Goal: Task Accomplishment & Management: Complete application form

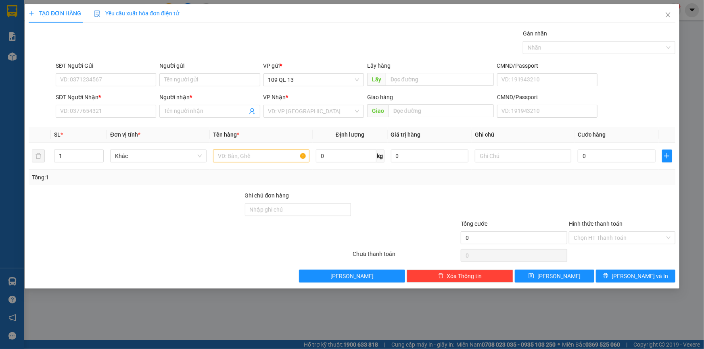
scroll to position [48, 0]
click at [270, 153] on input "text" at bounding box center [261, 156] width 96 height 13
click at [514, 150] on input "text" at bounding box center [523, 156] width 96 height 13
type input "1 HỘP GIẤY"
click at [93, 111] on input "SĐT Người Nhận *" at bounding box center [106, 111] width 100 height 13
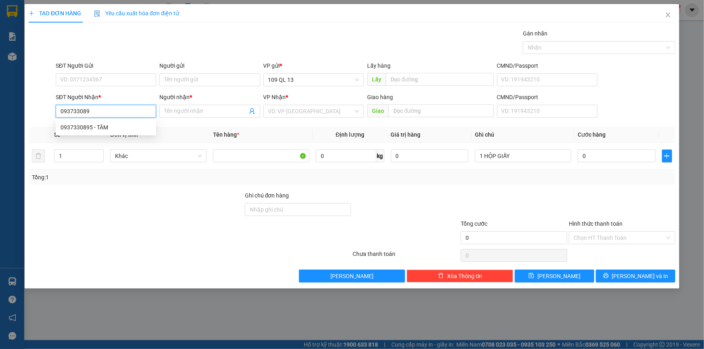
type input "0937330895"
click at [111, 126] on div "0937330895 - TÂM" at bounding box center [106, 127] width 91 height 9
type input "TÂM"
type input "0937330895"
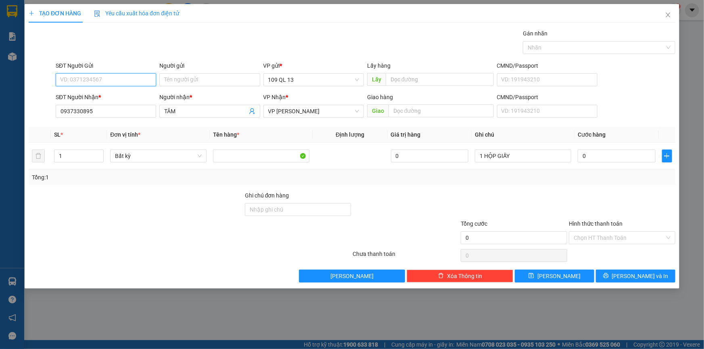
click at [131, 83] on input "SĐT Người Gửi" at bounding box center [106, 79] width 100 height 13
click at [218, 115] on input "TÂM" at bounding box center [205, 111] width 83 height 9
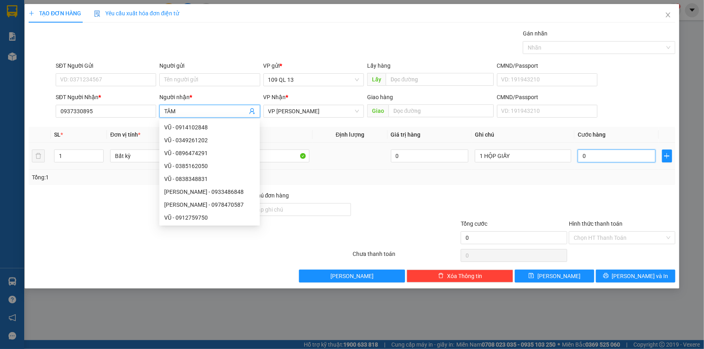
click at [628, 155] on input "0" at bounding box center [617, 156] width 78 height 13
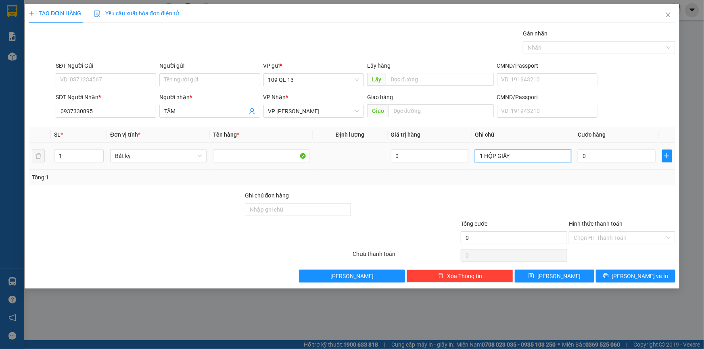
click at [530, 154] on input "1 HỘP GIẤY" at bounding box center [523, 156] width 96 height 13
type input "1 HỘP GIẤY LK ĐT"
click at [598, 153] on input "0" at bounding box center [617, 156] width 78 height 13
type input "6"
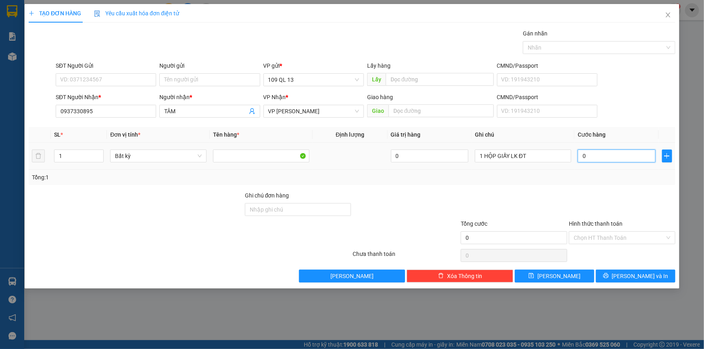
type input "6"
type input "60"
type input "6"
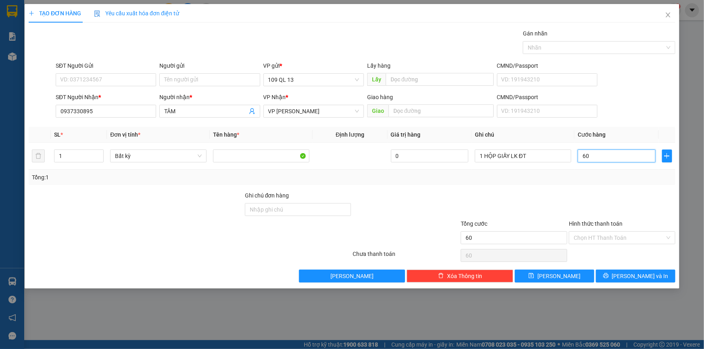
type input "6"
type input "0"
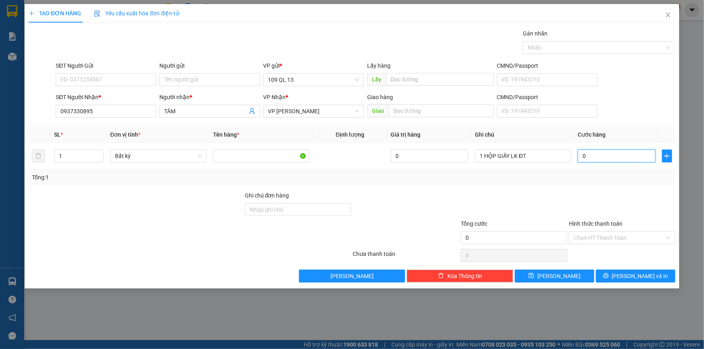
type input "03"
type input "3"
type input "030"
type input "30"
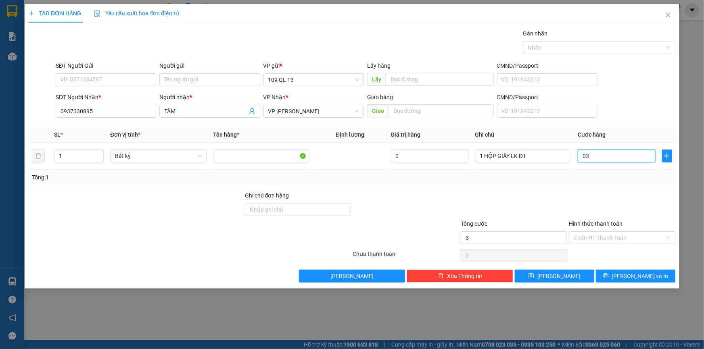
type input "30"
type input "30.000"
click at [642, 277] on span "[PERSON_NAME] và In" at bounding box center [640, 276] width 56 height 9
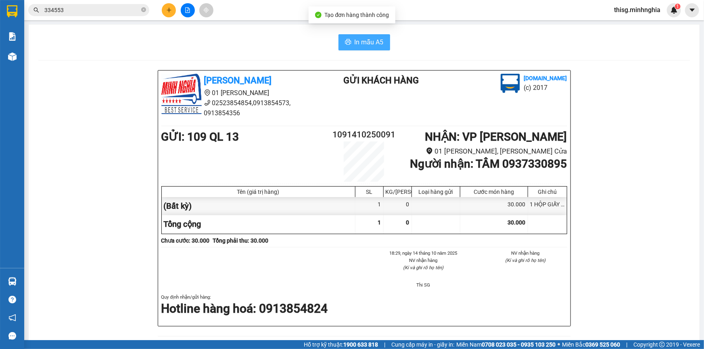
click at [355, 44] on span "In mẫu A5" at bounding box center [369, 42] width 29 height 10
click at [161, 12] on div at bounding box center [187, 10] width 61 height 14
click at [162, 12] on button at bounding box center [169, 10] width 14 height 14
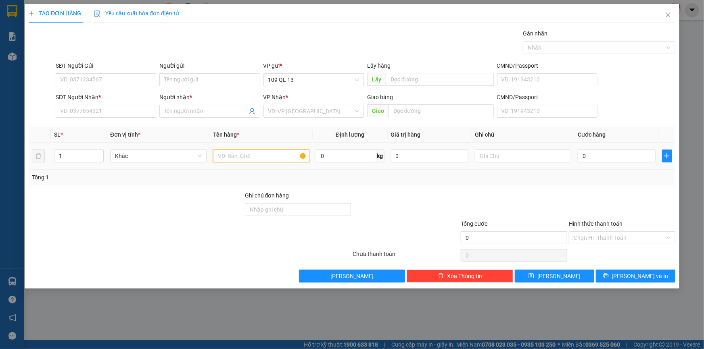
click at [277, 157] on input "text" at bounding box center [261, 156] width 96 height 13
click at [145, 115] on input "SĐT Người Nhận *" at bounding box center [106, 111] width 100 height 13
click at [511, 146] on td at bounding box center [523, 156] width 103 height 27
click at [517, 158] on input "text" at bounding box center [523, 156] width 96 height 13
type input "1 TG BÁNH"
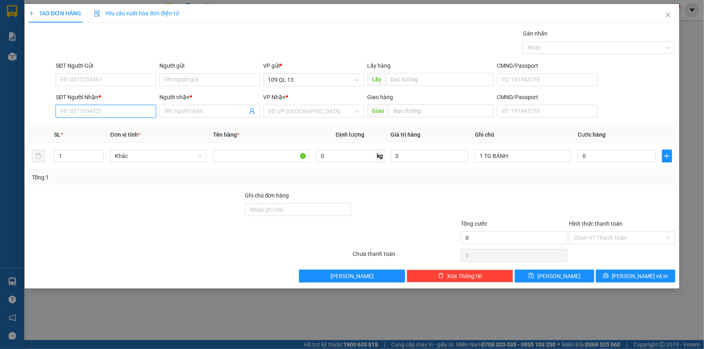
click at [98, 111] on input "SĐT Người Nhận *" at bounding box center [106, 111] width 100 height 13
click at [100, 124] on div "0975389211 - NHƯ UYÊN" at bounding box center [106, 127] width 91 height 9
type input "0975389211"
type input "NHƯ UYÊN"
type input "0975389211"
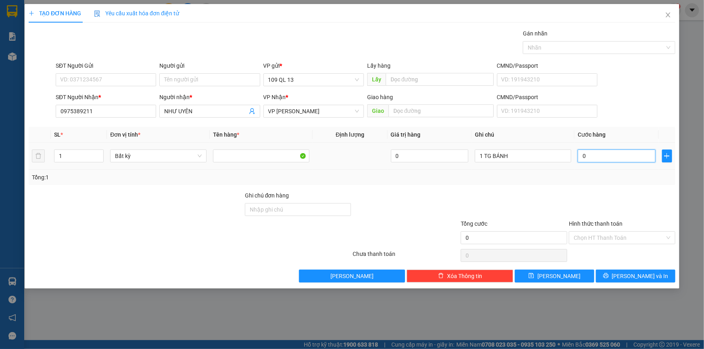
click at [598, 156] on input "0" at bounding box center [617, 156] width 78 height 13
type input "5"
type input "50"
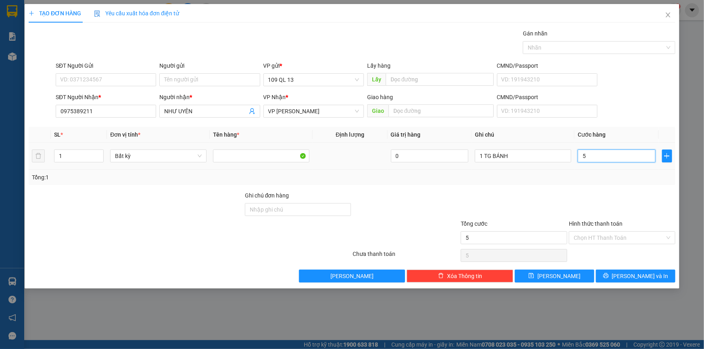
type input "50"
type input "50.000"
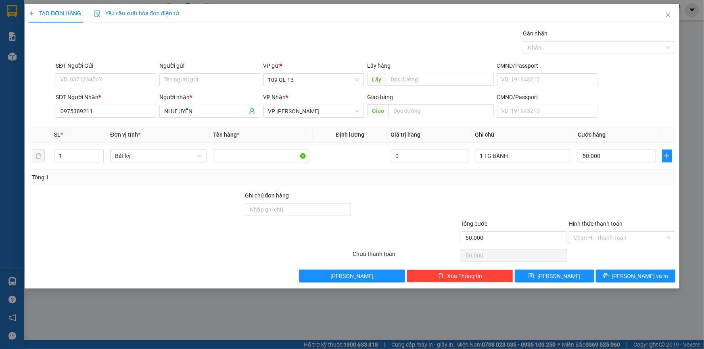
click at [632, 287] on div "TẠO ĐƠN HÀNG Yêu cầu xuất hóa đơn điện tử Transit Pickup Surcharge Ids Transit …" at bounding box center [352, 146] width 655 height 285
click at [636, 275] on span "[PERSON_NAME] và In" at bounding box center [640, 276] width 56 height 9
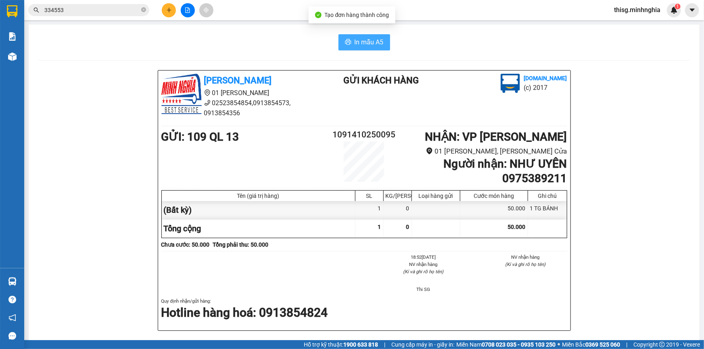
click at [376, 43] on span "In mẫu A5" at bounding box center [369, 42] width 29 height 10
click at [168, 10] on icon "plus" at bounding box center [169, 10] width 6 height 6
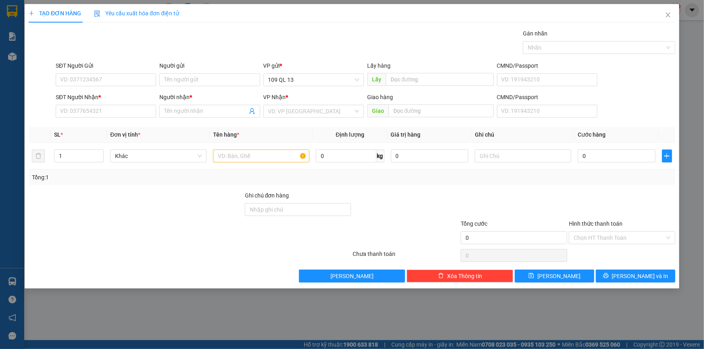
click at [109, 119] on div "SĐT Người Nhận * VD: 0377654321" at bounding box center [106, 107] width 100 height 28
click at [109, 113] on input "SĐT Người Nhận *" at bounding box center [106, 111] width 100 height 13
click at [232, 113] on input "Người nhận *" at bounding box center [205, 111] width 83 height 9
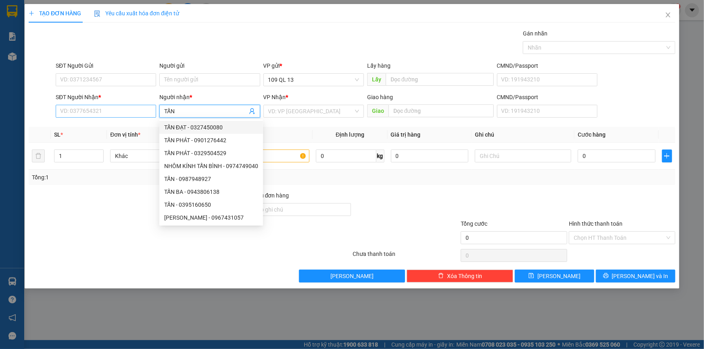
type input "TẤN"
click at [117, 112] on input "SĐT Người Nhận *" at bounding box center [106, 111] width 100 height 13
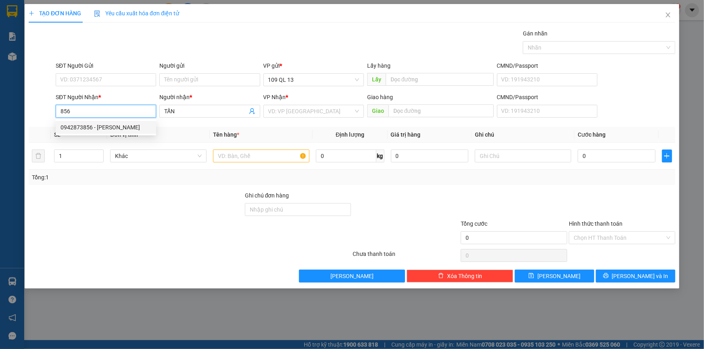
click at [117, 124] on div "0942873856 - [PERSON_NAME]" at bounding box center [106, 127] width 91 height 9
type input "0942873856"
type input "[PERSON_NAME]"
type input "0942873856"
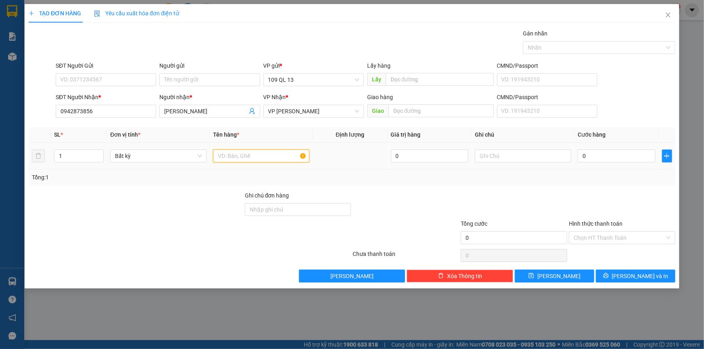
click at [223, 157] on input "text" at bounding box center [261, 156] width 96 height 13
click at [520, 154] on input "text" at bounding box center [523, 156] width 96 height 13
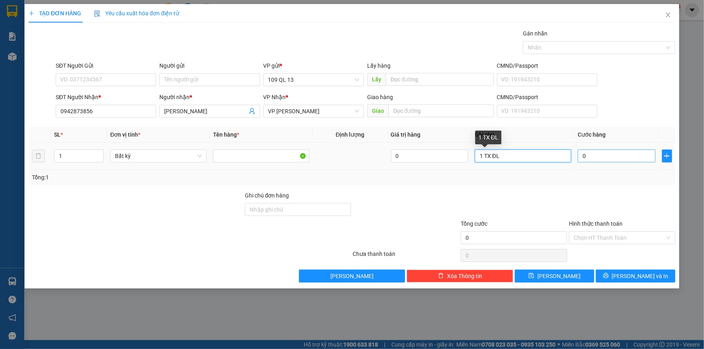
type input "1 TX ĐL"
type input "8"
type input "80"
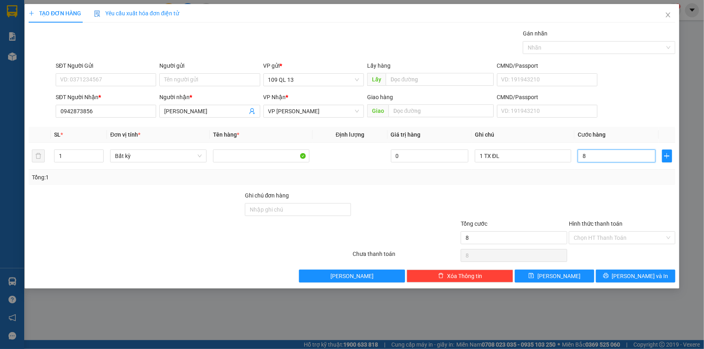
type input "80"
type input "80.000"
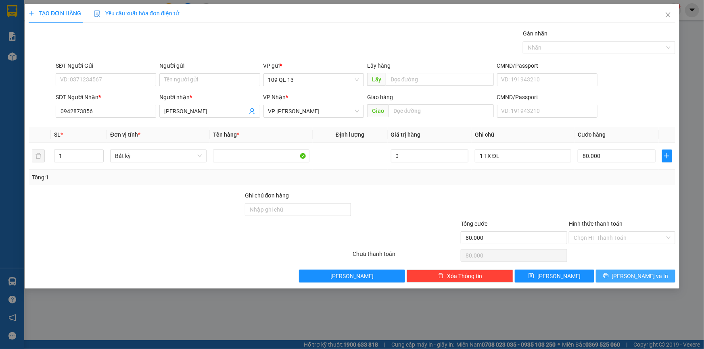
click at [646, 275] on span "[PERSON_NAME] và In" at bounding box center [640, 276] width 56 height 9
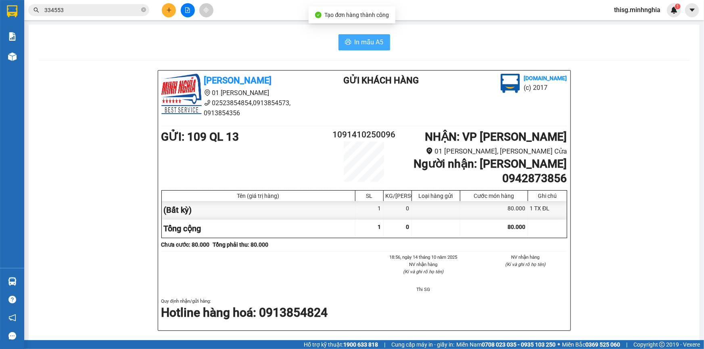
click at [373, 43] on span "In mẫu A5" at bounding box center [369, 42] width 29 height 10
click at [232, 46] on div "In mẫu A5" at bounding box center [363, 42] width 651 height 16
click at [172, 10] on button at bounding box center [169, 10] width 14 height 14
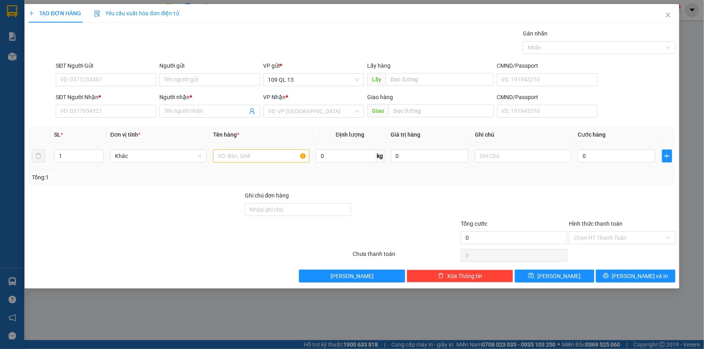
drag, startPoint x: 248, startPoint y: 164, endPoint x: 249, endPoint y: 159, distance: 5.5
click at [248, 163] on div at bounding box center [261, 156] width 96 height 16
click at [251, 156] on input "text" at bounding box center [261, 156] width 96 height 13
click at [505, 157] on input "text" at bounding box center [523, 156] width 96 height 13
type input "1 TG"
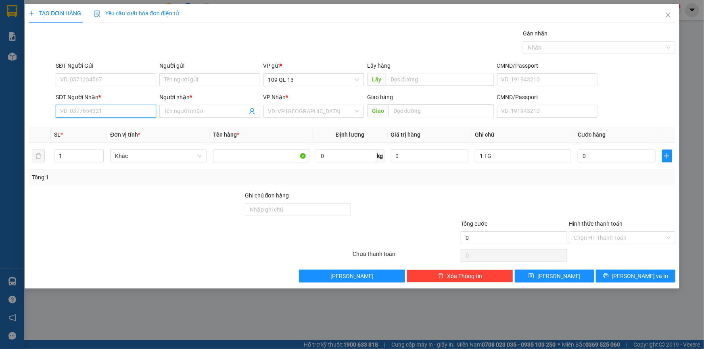
click at [69, 113] on input "SĐT Người Nhận *" at bounding box center [106, 111] width 100 height 13
type input "0349601852"
click at [210, 115] on input "Người nhận *" at bounding box center [205, 111] width 83 height 9
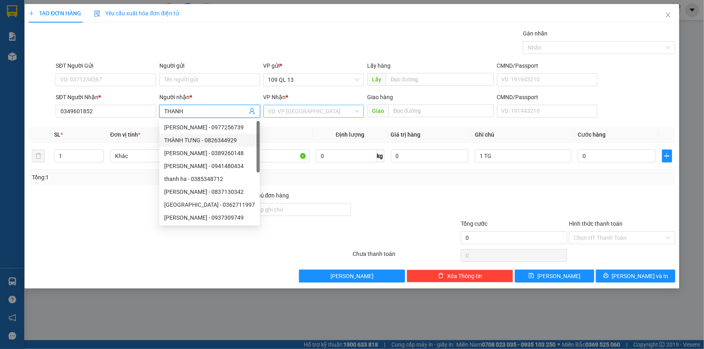
click at [328, 105] on div "VD: VP [GEOGRAPHIC_DATA]" at bounding box center [313, 111] width 100 height 13
type input "THANH"
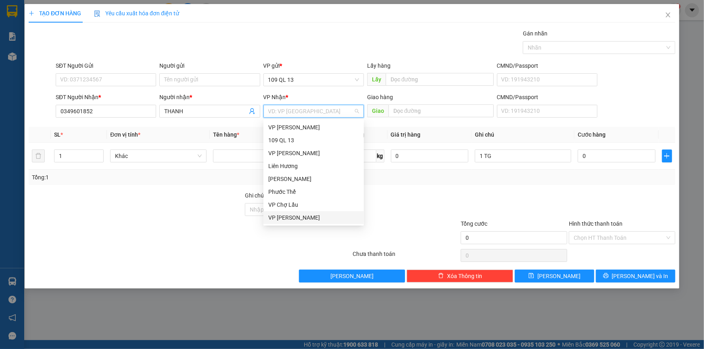
click at [281, 219] on div "VP [PERSON_NAME]" at bounding box center [313, 217] width 91 height 9
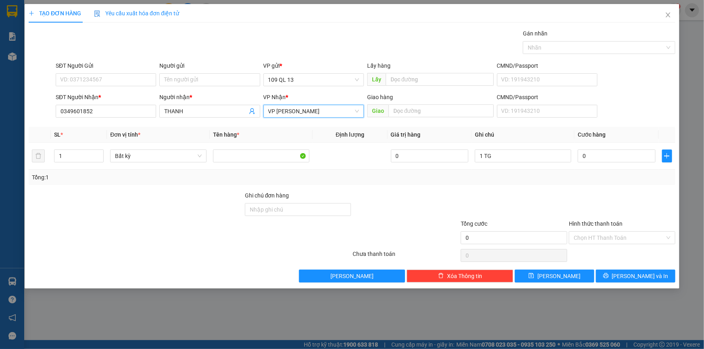
click at [310, 117] on span "VP [PERSON_NAME]" at bounding box center [313, 111] width 91 height 12
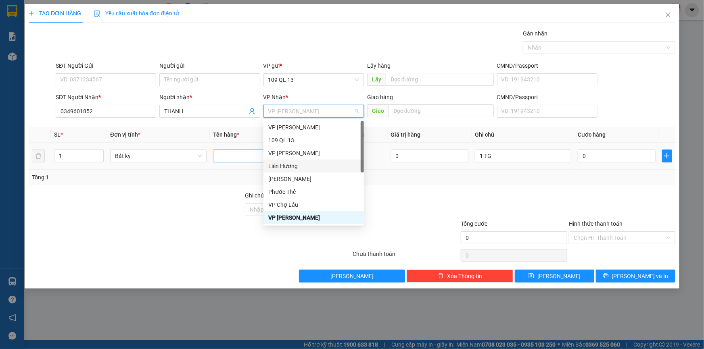
click at [288, 160] on div "Liên Hương" at bounding box center [313, 166] width 100 height 13
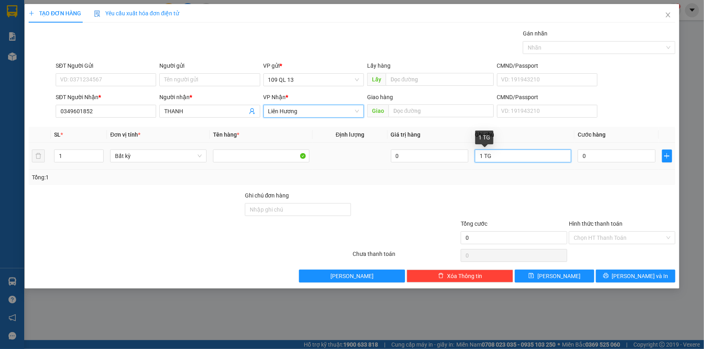
click at [516, 158] on input "1 TG" at bounding box center [523, 156] width 96 height 13
type input "1 TG ĐỒ ĂN"
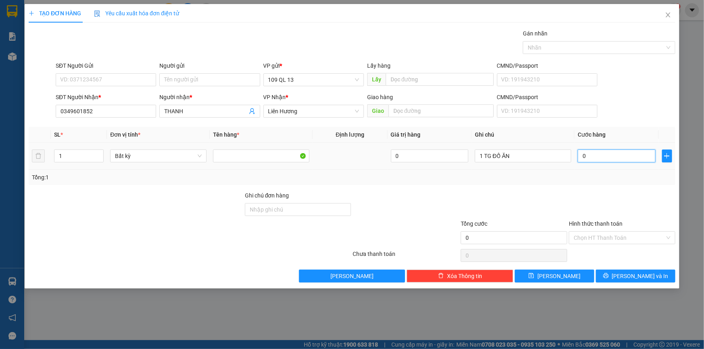
click at [620, 158] on input "0" at bounding box center [617, 156] width 78 height 13
type input "4"
type input "40"
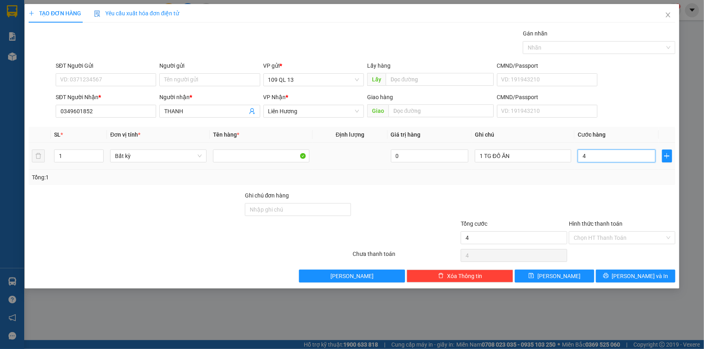
type input "40"
type input "40.000"
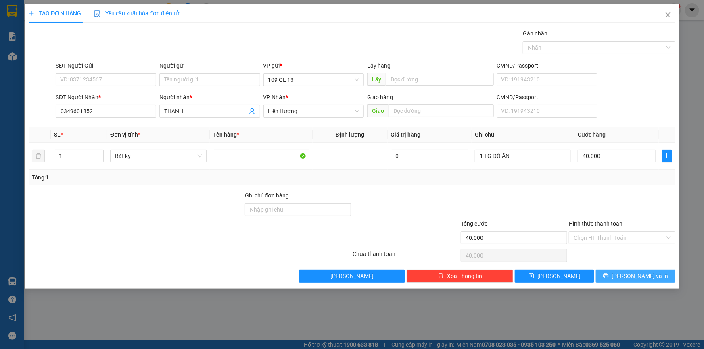
click at [641, 276] on span "[PERSON_NAME] và In" at bounding box center [640, 276] width 56 height 9
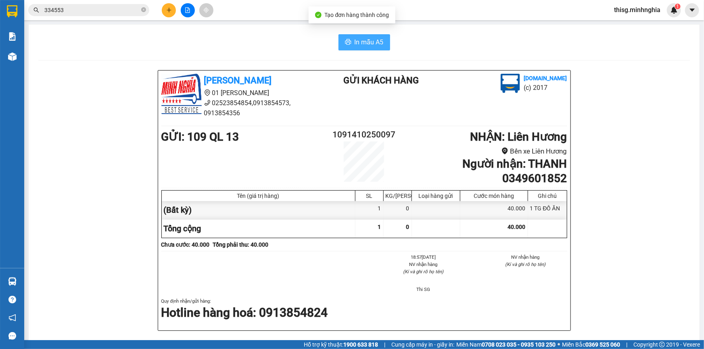
click at [372, 45] on span "In mẫu A5" at bounding box center [369, 42] width 29 height 10
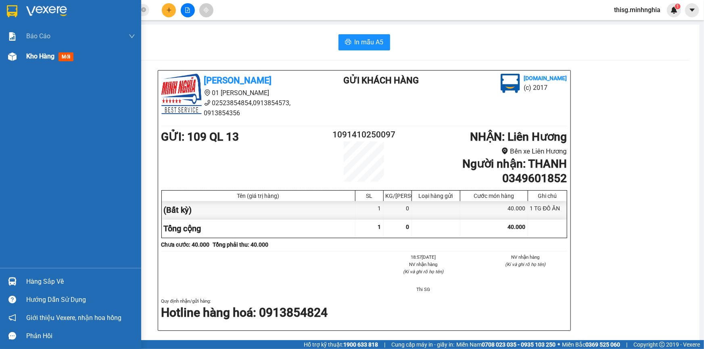
click at [47, 63] on div "Kho hàng mới" at bounding box center [80, 56] width 109 height 20
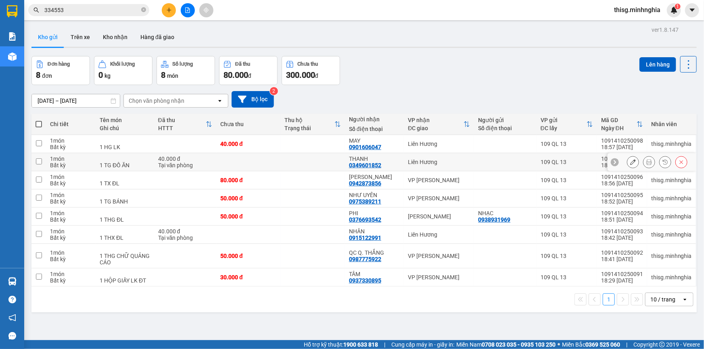
click at [647, 163] on button at bounding box center [648, 162] width 11 height 14
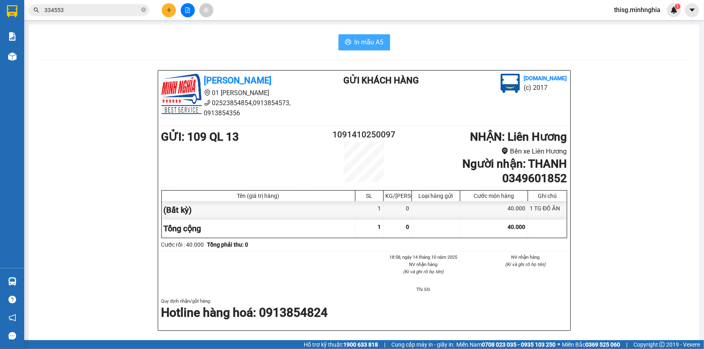
click at [359, 40] on span "In mẫu A5" at bounding box center [369, 42] width 29 height 10
